Goal: Navigation & Orientation: Find specific page/section

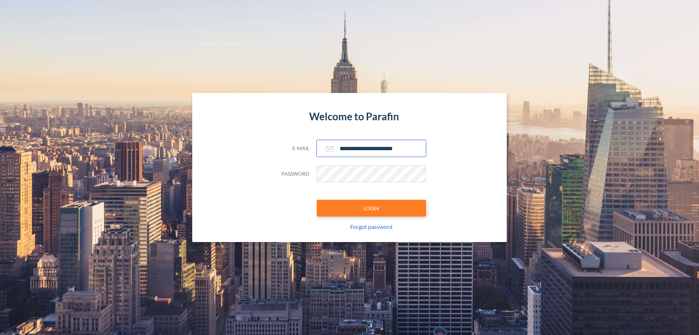
type input "**********"
click at [371, 208] on button "LOGIN" at bounding box center [371, 208] width 109 height 17
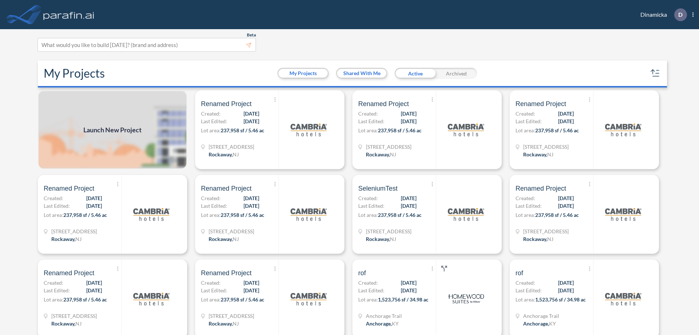
scroll to position [2, 0]
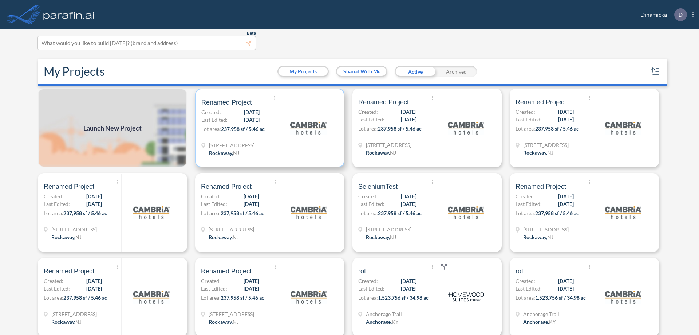
click at [268, 128] on p "Lot area: 237,958 sf / 5.46 ac" at bounding box center [239, 130] width 77 height 11
